Goal: Information Seeking & Learning: Learn about a topic

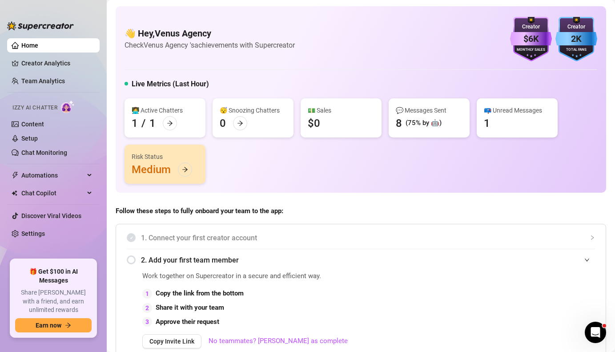
click at [415, 207] on span "Follow these steps to fully onboard your team to the app:" at bounding box center [361, 211] width 490 height 11
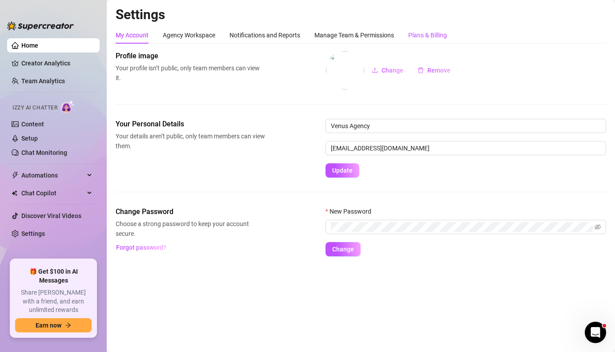
click at [420, 34] on div "Plans & Billing" at bounding box center [427, 35] width 39 height 10
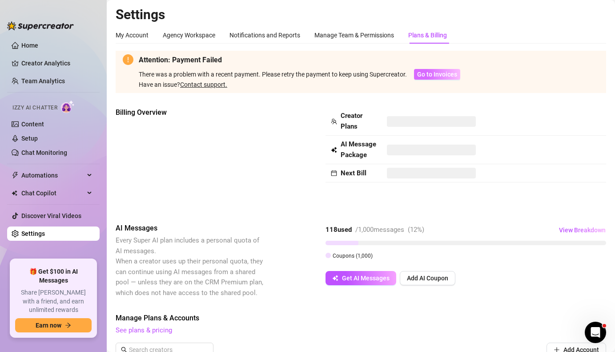
click at [426, 75] on span "Go to Invoices" at bounding box center [437, 74] width 40 height 7
click at [193, 85] on link "Contact support." at bounding box center [203, 84] width 47 height 7
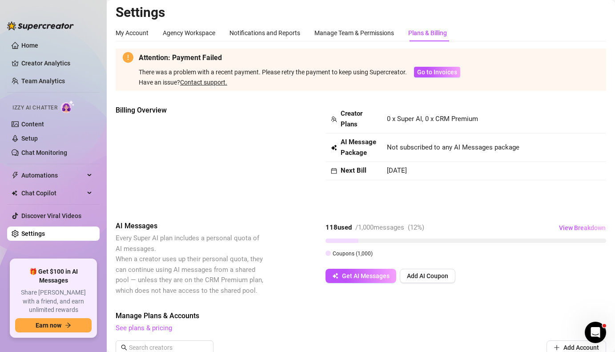
scroll to position [1, 0]
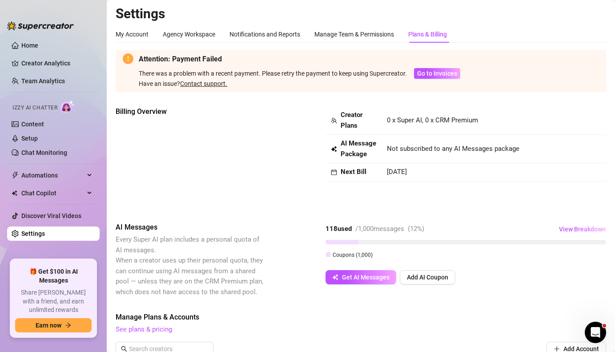
click at [212, 84] on link "Contact support." at bounding box center [203, 83] width 47 height 7
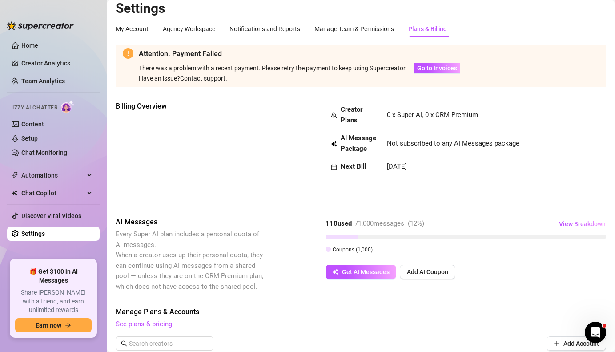
scroll to position [86, 0]
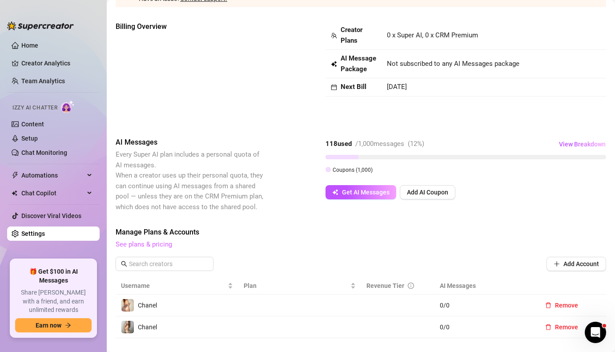
click at [152, 245] on link "See plans & pricing" at bounding box center [144, 244] width 56 height 8
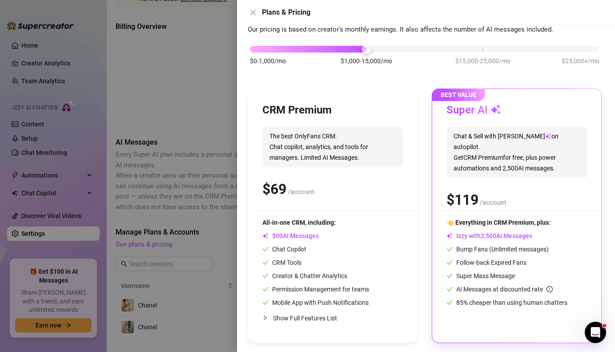
scroll to position [42, 0]
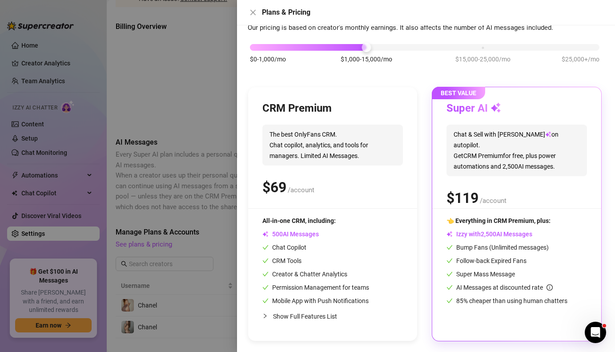
click at [306, 195] on div "$ /account" at bounding box center [332, 187] width 140 height 22
click at [287, 234] on span "AI Messages" at bounding box center [290, 233] width 56 height 7
click at [288, 246] on span "Chat Copilot" at bounding box center [284, 247] width 44 height 7
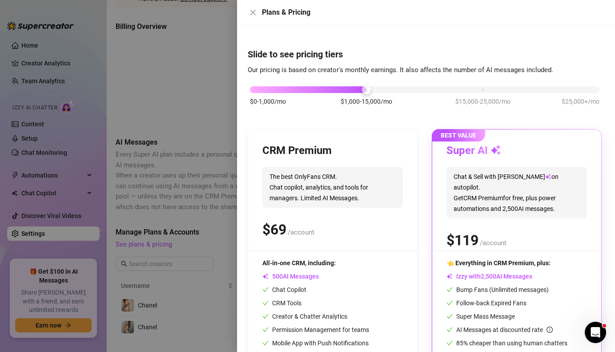
click at [292, 277] on span "AI Messages" at bounding box center [290, 276] width 56 height 7
click at [281, 225] on span "9" at bounding box center [282, 230] width 8 height 18
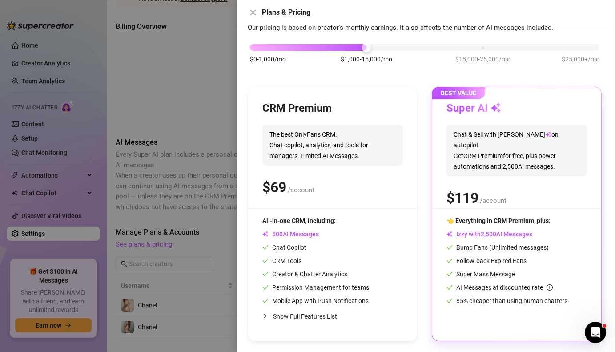
click at [400, 157] on span "The best OnlyFans CRM. Chat copilot, analytics, and tools for managers. Limited…" at bounding box center [332, 144] width 140 height 41
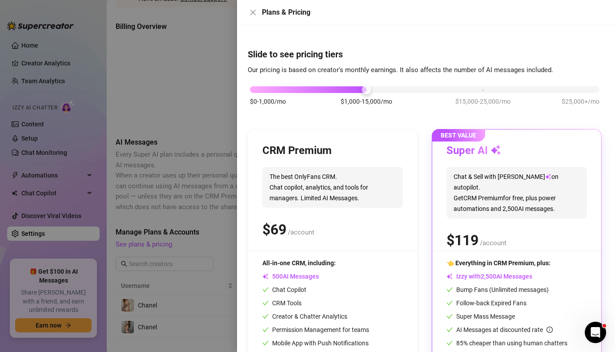
click at [479, 145] on h3 "Super AI" at bounding box center [473, 151] width 55 height 14
click at [253, 11] on icon "close" at bounding box center [252, 12] width 7 height 7
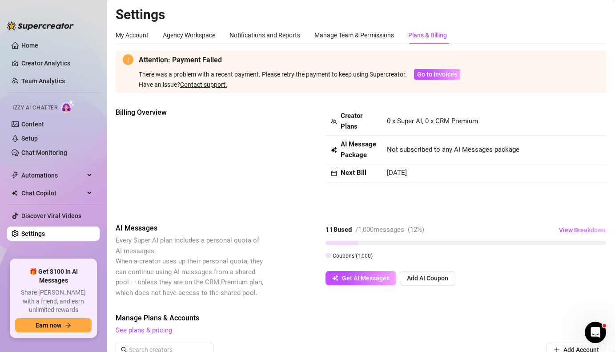
click at [354, 115] on strong "Creator Plans" at bounding box center [352, 121] width 22 height 19
click at [397, 176] on span "Sep 30th, 2025" at bounding box center [397, 172] width 20 height 8
click at [429, 72] on span "Go to Invoices" at bounding box center [437, 74] width 40 height 7
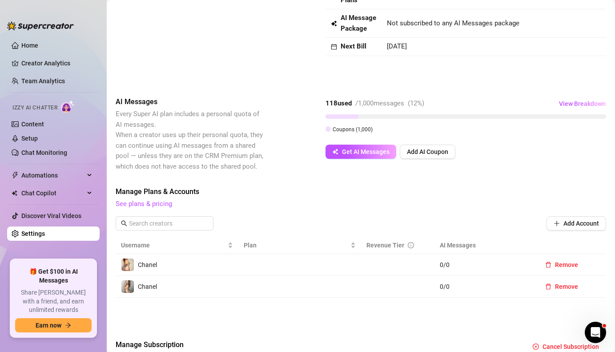
scroll to position [126, 0]
click at [168, 204] on link "See plans & pricing" at bounding box center [144, 204] width 56 height 8
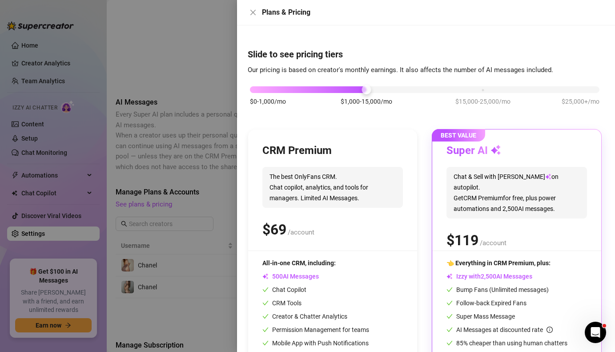
click at [314, 269] on div "All-in-one CRM, including: AI Messages Chat Copilot CRM Tools Creator & Chatter…" at bounding box center [315, 303] width 107 height 90
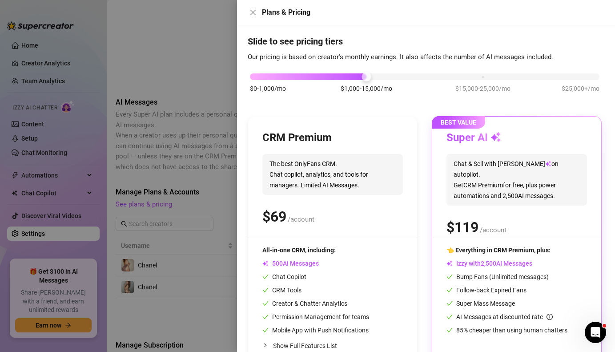
scroll to position [0, 0]
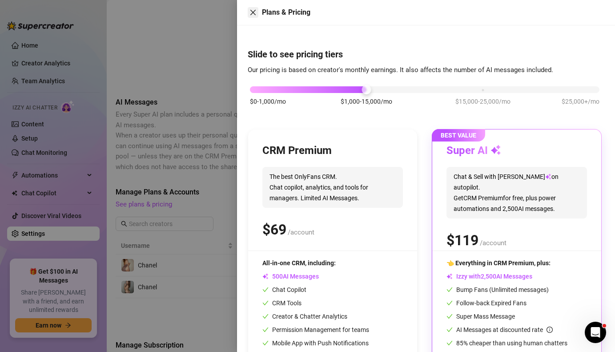
click at [253, 10] on icon "close" at bounding box center [252, 12] width 7 height 7
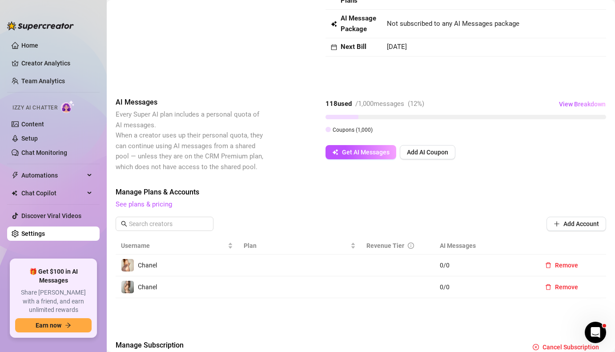
click at [37, 233] on link "Settings" at bounding box center [33, 233] width 24 height 7
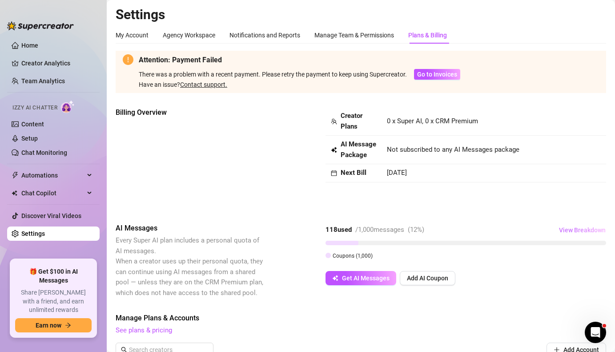
click at [578, 226] on span "View Breakdown" at bounding box center [582, 229] width 47 height 7
click at [449, 189] on div "Billing Overview Creator Plans 0 x Super AI, 0 x CRM Premium AI Message Package…" at bounding box center [361, 157] width 490 height 101
click at [422, 75] on span "Go to Invoices" at bounding box center [437, 74] width 40 height 7
click at [187, 83] on link "Contact support." at bounding box center [203, 84] width 47 height 7
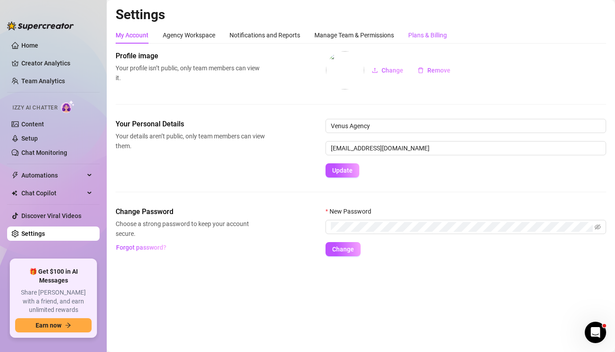
click at [429, 32] on div "Plans & Billing" at bounding box center [427, 35] width 39 height 10
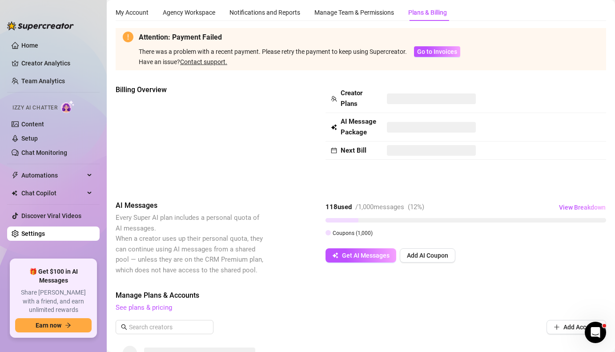
scroll to position [24, 0]
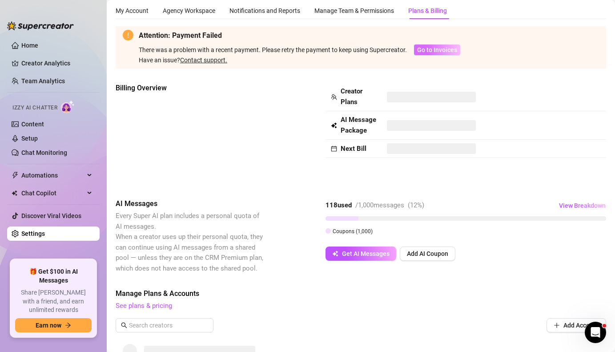
click at [433, 50] on span "Go to Invoices" at bounding box center [437, 49] width 40 height 7
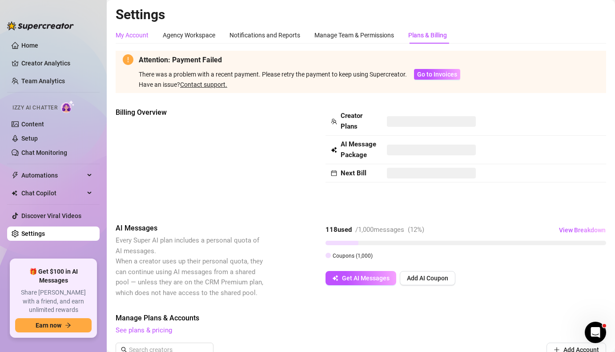
click at [128, 37] on div "My Account" at bounding box center [132, 35] width 33 height 10
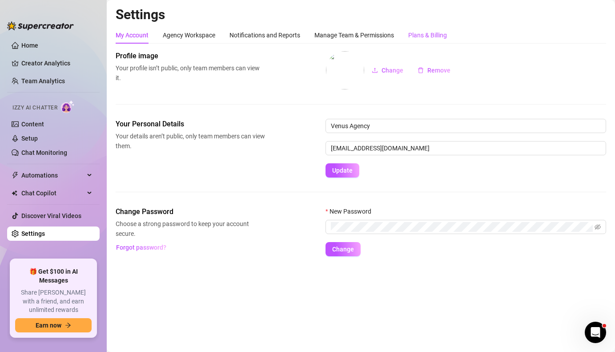
click at [423, 30] on div "Plans & Billing" at bounding box center [427, 35] width 39 height 10
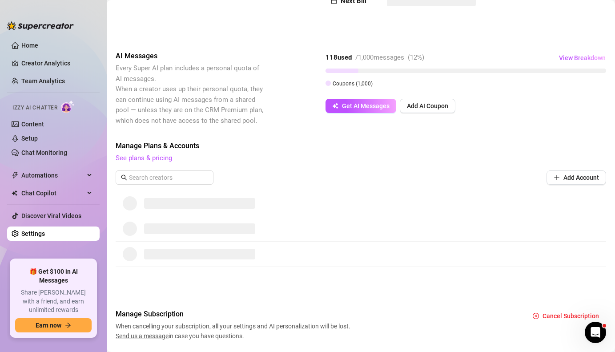
scroll to position [198, 0]
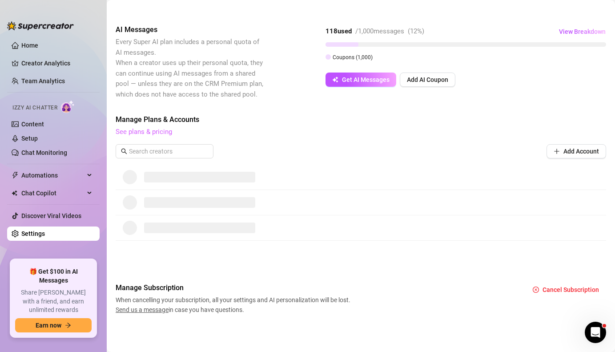
click at [144, 133] on link "See plans & pricing" at bounding box center [144, 132] width 56 height 8
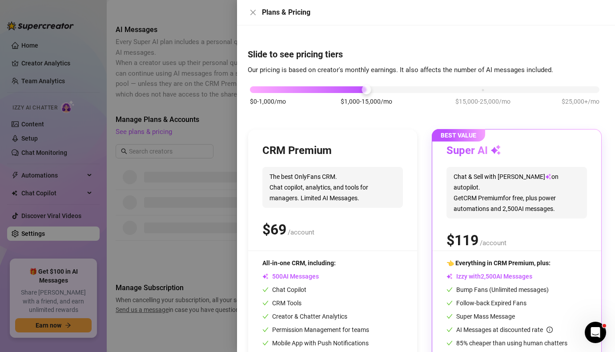
click at [335, 236] on div "$ /account" at bounding box center [332, 229] width 140 height 22
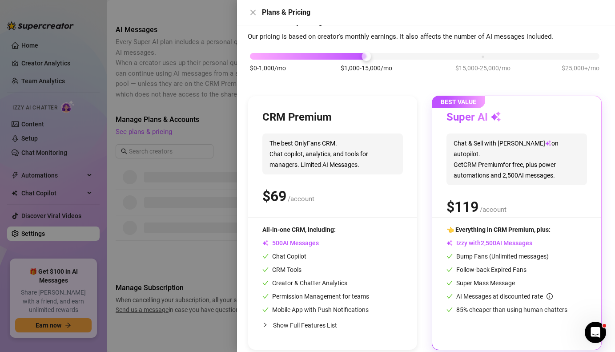
click at [305, 242] on span "AI Messages" at bounding box center [290, 242] width 56 height 7
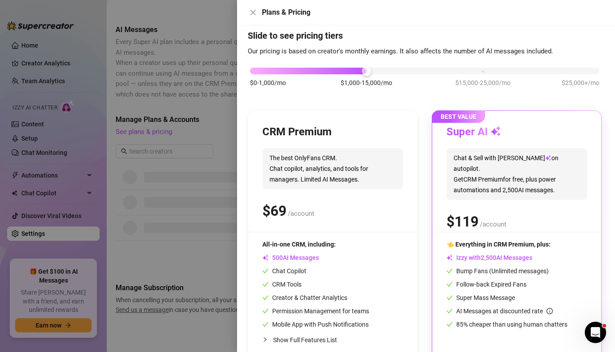
scroll to position [19, 0]
click at [224, 279] on div at bounding box center [307, 176] width 615 height 352
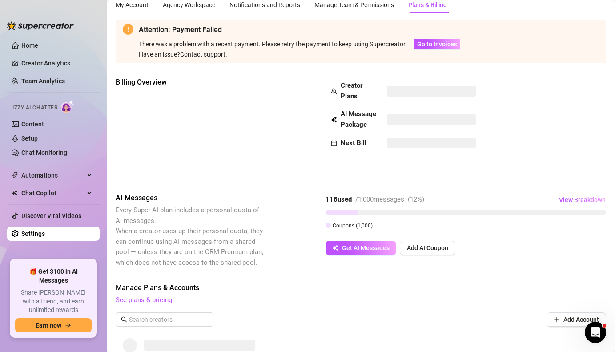
scroll to position [0, 0]
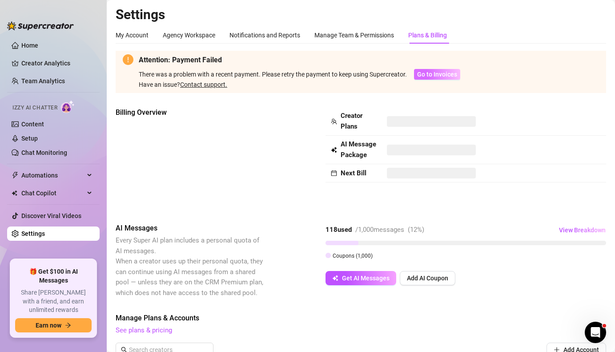
click at [420, 73] on span "Go to Invoices" at bounding box center [437, 74] width 40 height 7
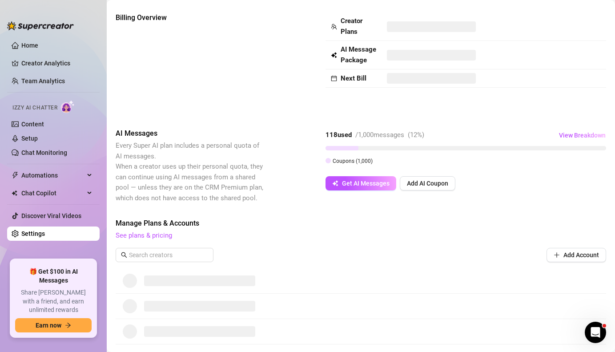
scroll to position [96, 0]
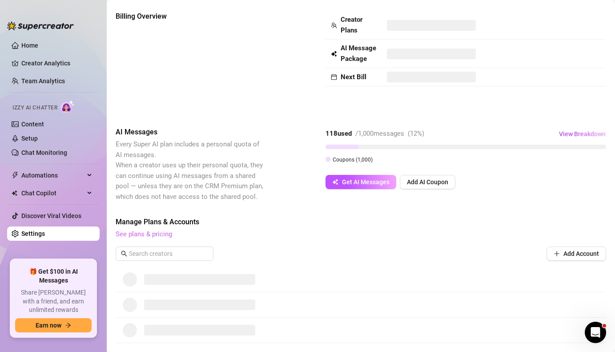
click at [163, 233] on link "See plans & pricing" at bounding box center [144, 234] width 56 height 8
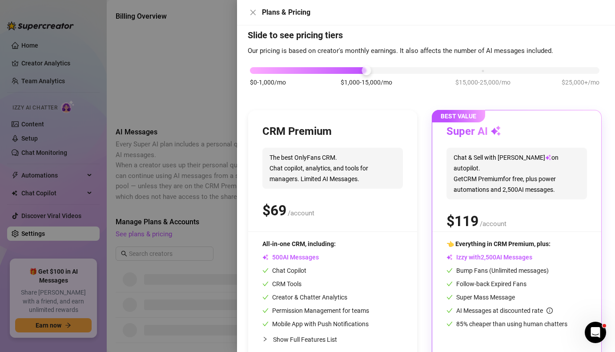
click at [289, 179] on span "The best OnlyFans CRM. Chat copilot, analytics, and tools for managers. Limited…" at bounding box center [332, 168] width 140 height 41
click at [285, 212] on span "9" at bounding box center [282, 210] width 8 height 18
click at [214, 114] on div at bounding box center [307, 176] width 615 height 352
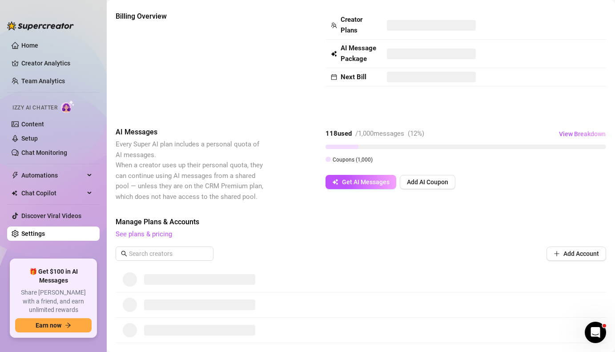
scroll to position [0, 0]
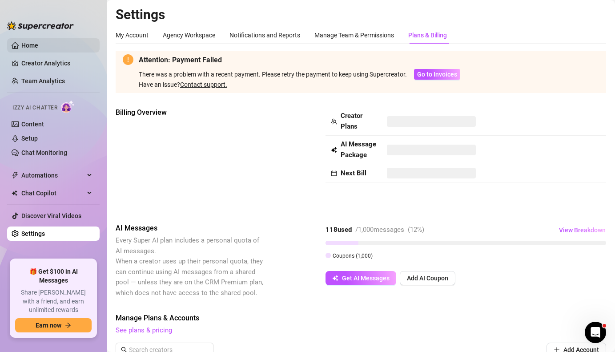
click at [21, 47] on link "Home" at bounding box center [29, 45] width 17 height 7
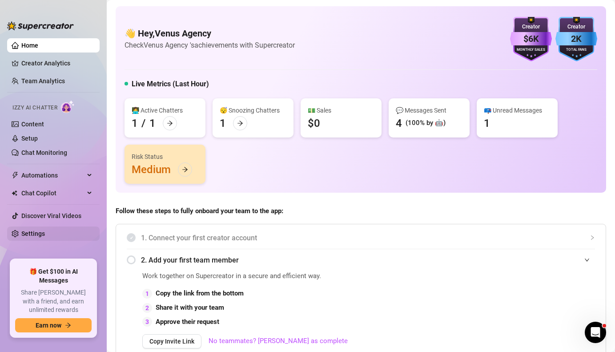
click at [35, 236] on link "Settings" at bounding box center [33, 233] width 24 height 7
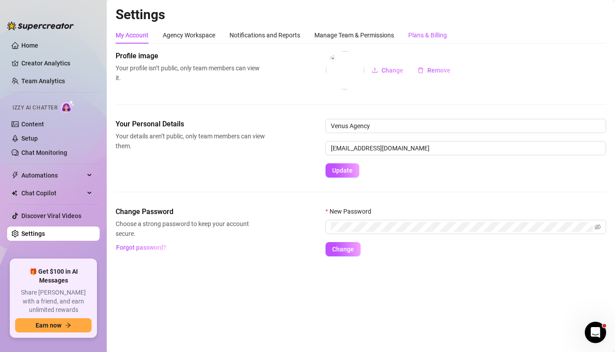
click at [422, 34] on div "Plans & Billing" at bounding box center [427, 35] width 39 height 10
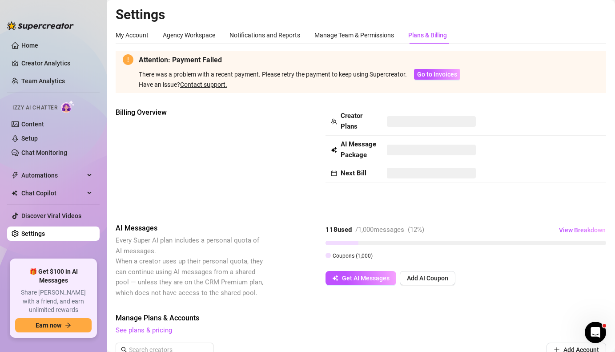
click at [350, 122] on span "Creator Plans" at bounding box center [359, 121] width 36 height 21
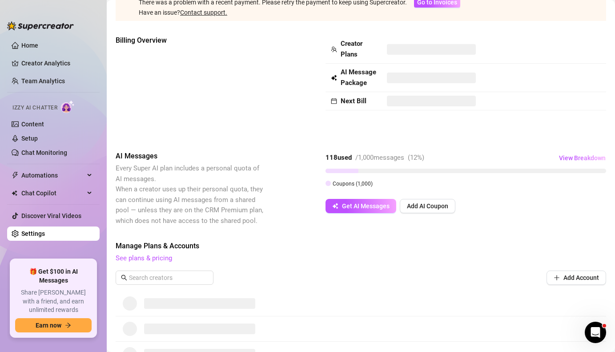
scroll to position [198, 0]
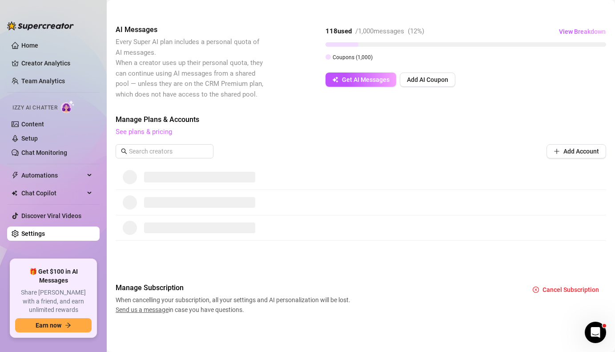
click at [155, 132] on link "See plans & pricing" at bounding box center [144, 132] width 56 height 8
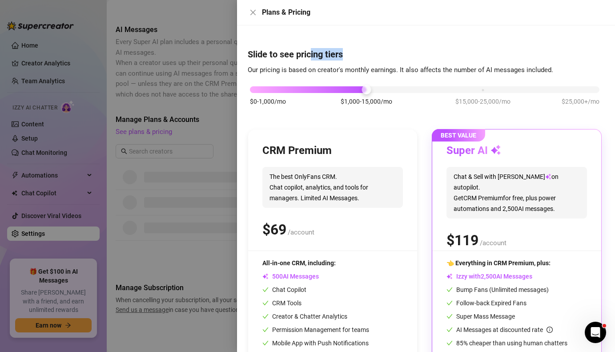
drag, startPoint x: 361, startPoint y: 52, endPoint x: 309, endPoint y: 58, distance: 52.4
click at [309, 59] on h4 "Slide to see pricing tiers" at bounding box center [426, 54] width 357 height 12
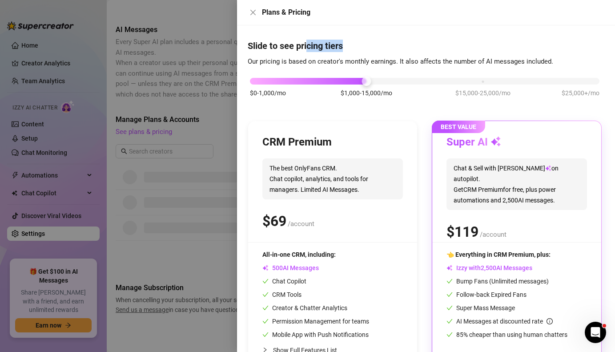
scroll to position [42, 0]
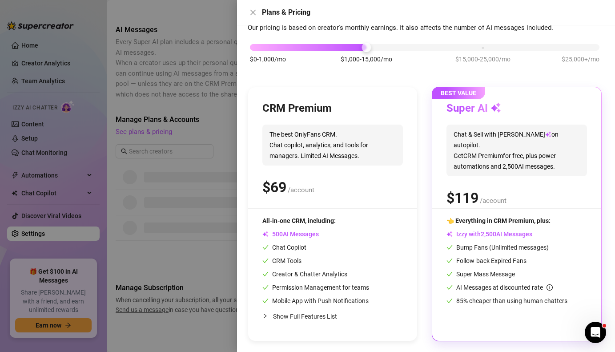
click at [305, 319] on span "Show Full Features List" at bounding box center [305, 316] width 64 height 7
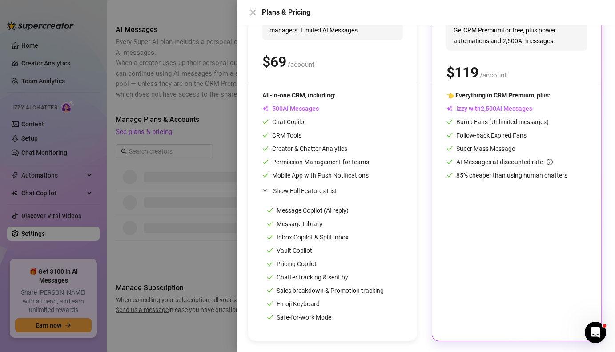
click at [297, 190] on span "Show Full Features List" at bounding box center [305, 190] width 64 height 7
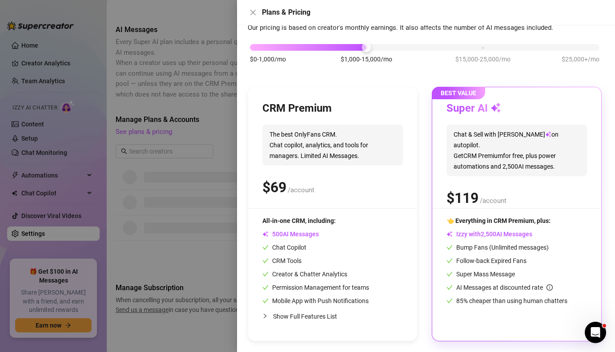
scroll to position [0, 0]
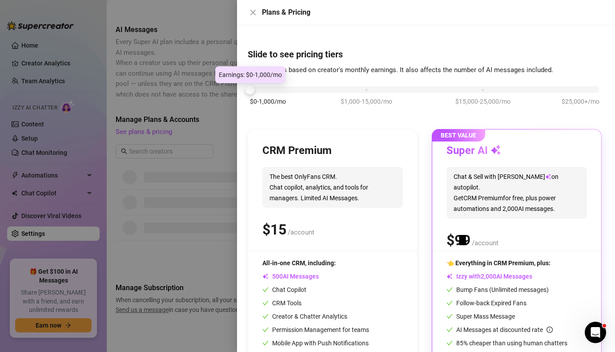
drag, startPoint x: 366, startPoint y: 88, endPoint x: 251, endPoint y: 89, distance: 115.1
click at [251, 89] on div at bounding box center [249, 89] width 9 height 9
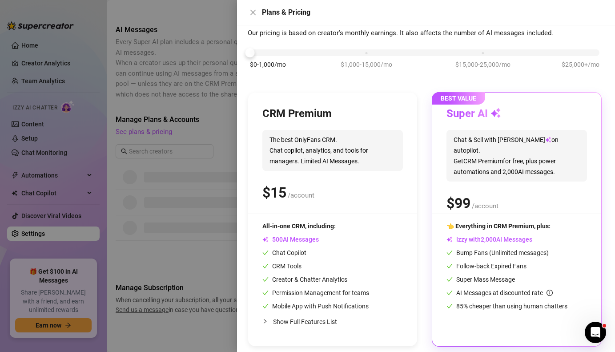
scroll to position [42, 0]
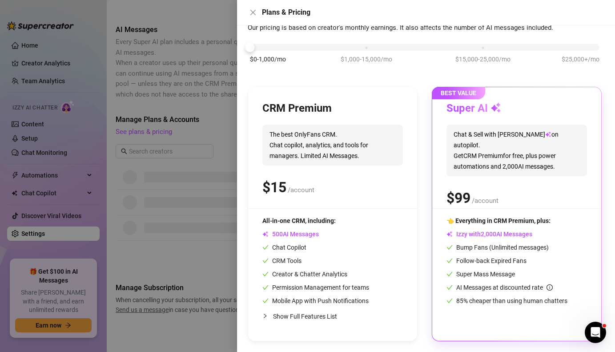
click at [291, 272] on span "Creator & Chatter Analytics" at bounding box center [304, 273] width 85 height 7
click at [283, 189] on span "5" at bounding box center [282, 187] width 8 height 18
click at [353, 120] on div "CRM Premium The best OnlyFans CRM. Chat copilot, analytics, and tools for manag…" at bounding box center [332, 154] width 140 height 107
click at [311, 107] on h3 "CRM Premium" at bounding box center [296, 108] width 69 height 14
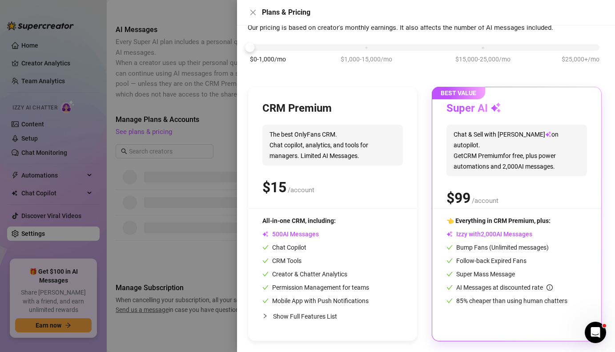
click at [196, 71] on div at bounding box center [307, 176] width 615 height 352
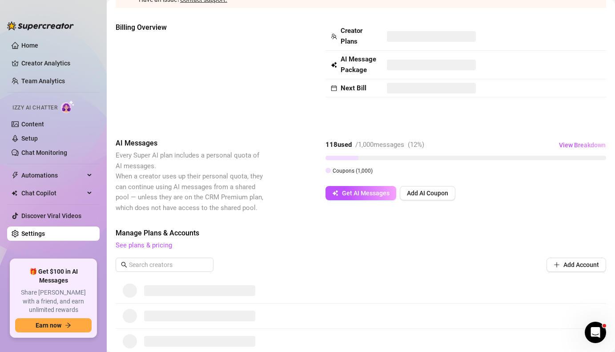
scroll to position [0, 0]
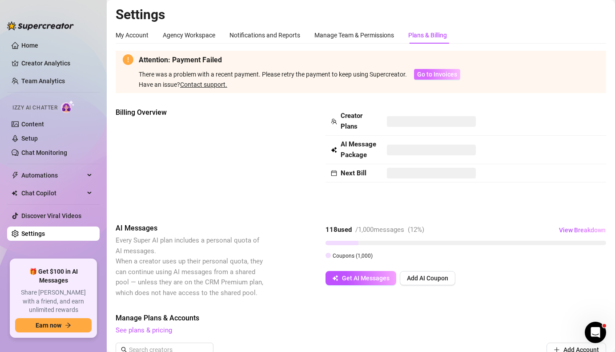
click at [421, 74] on span "Go to Invoices" at bounding box center [437, 74] width 40 height 7
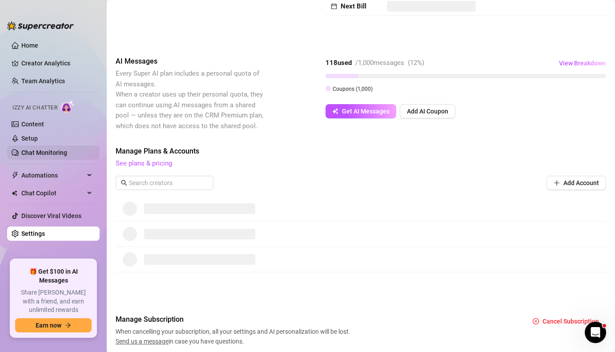
scroll to position [169, 0]
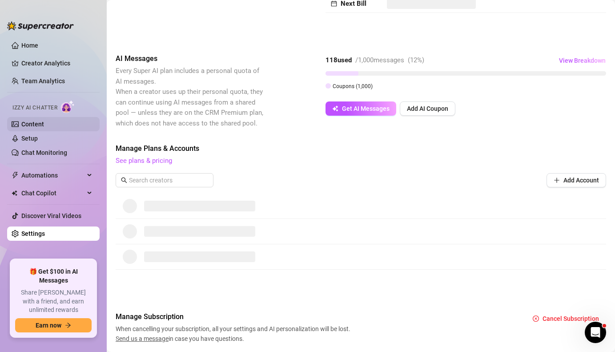
click at [37, 127] on link "Content" at bounding box center [32, 123] width 23 height 7
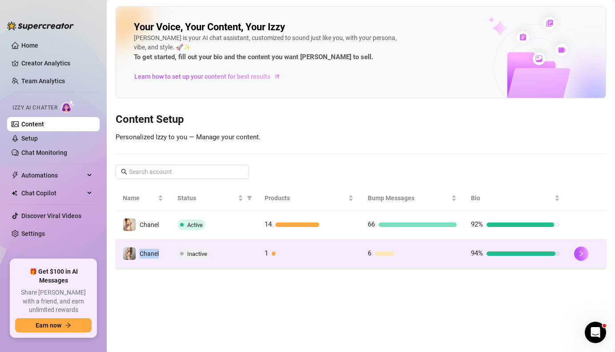
click at [149, 254] on span "Chanel" at bounding box center [149, 253] width 19 height 7
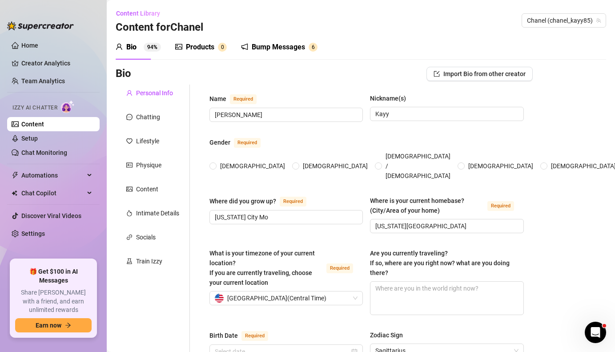
radio input "true"
type input "December 8th, 1994"
click at [34, 48] on link "Home" at bounding box center [29, 45] width 17 height 7
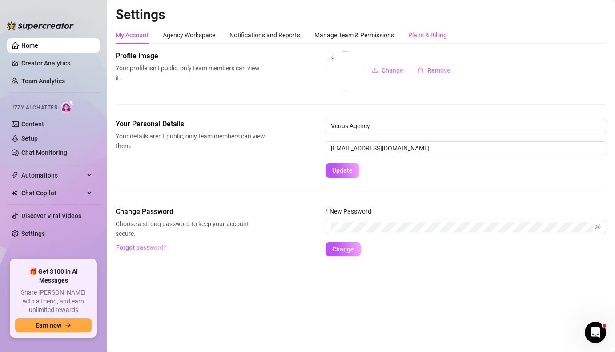
click at [428, 36] on div "Plans & Billing" at bounding box center [427, 35] width 39 height 10
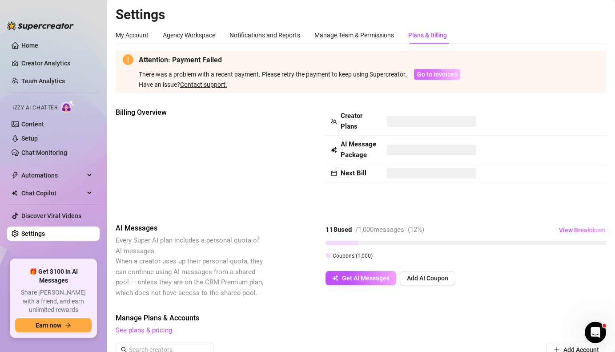
click at [428, 75] on span "Go to Invoices" at bounding box center [437, 74] width 40 height 7
click at [45, 106] on span "Izzy AI Chatter" at bounding box center [34, 108] width 45 height 8
click at [24, 43] on link "Home" at bounding box center [29, 45] width 17 height 7
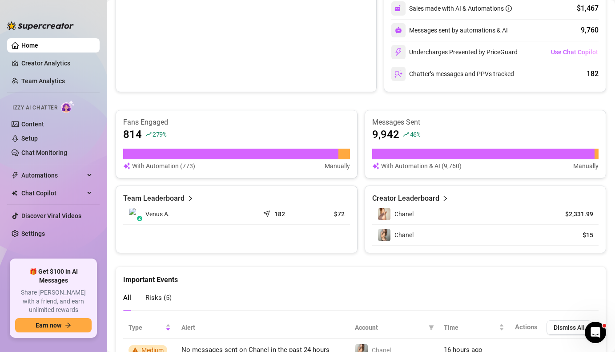
scroll to position [475, 0]
click at [384, 236] on img at bounding box center [384, 234] width 12 height 12
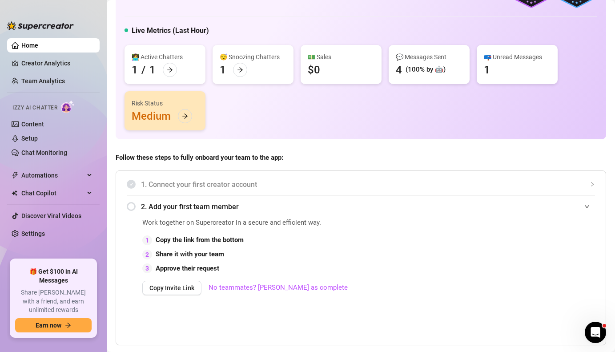
scroll to position [0, 0]
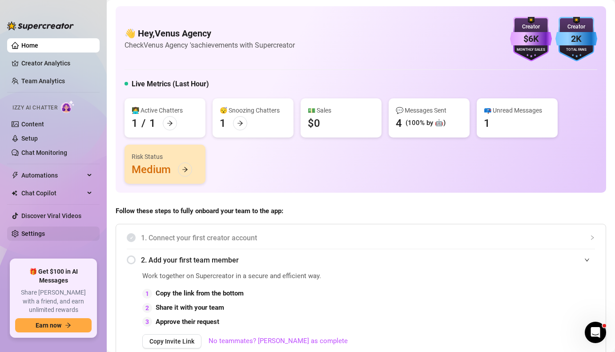
click at [27, 230] on link "Settings" at bounding box center [33, 233] width 24 height 7
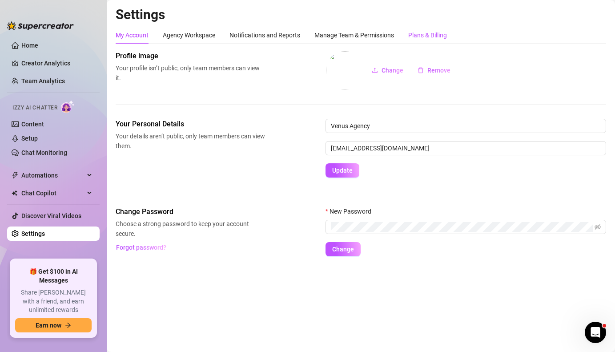
click at [429, 33] on div "Plans & Billing" at bounding box center [427, 35] width 39 height 10
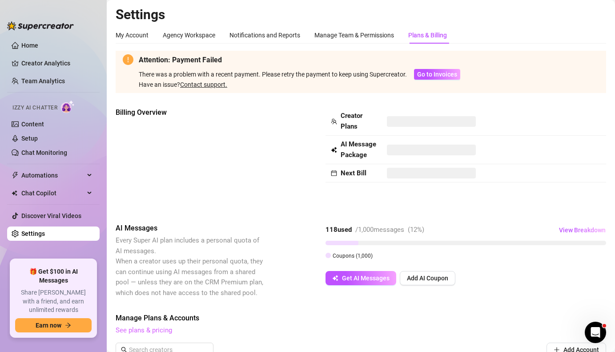
click at [141, 331] on link "See plans & pricing" at bounding box center [144, 330] width 56 height 8
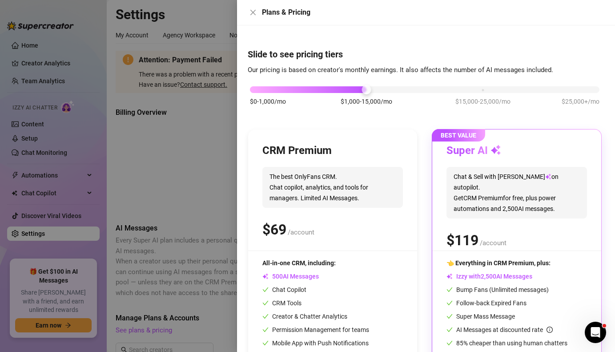
click at [291, 179] on span "The best OnlyFans CRM. Chat copilot, analytics, and tools for managers. Limited…" at bounding box center [332, 187] width 140 height 41
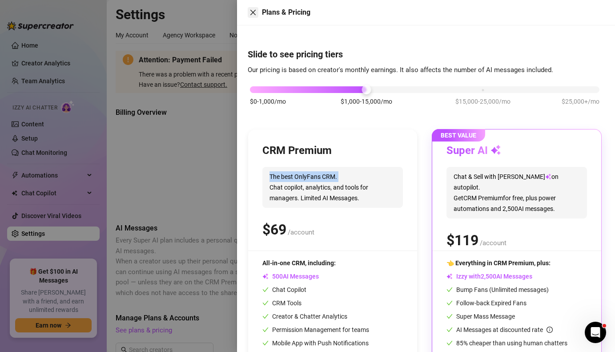
click at [254, 12] on icon "close" at bounding box center [252, 12] width 7 height 7
